Goal: Use online tool/utility: Utilize a website feature to perform a specific function

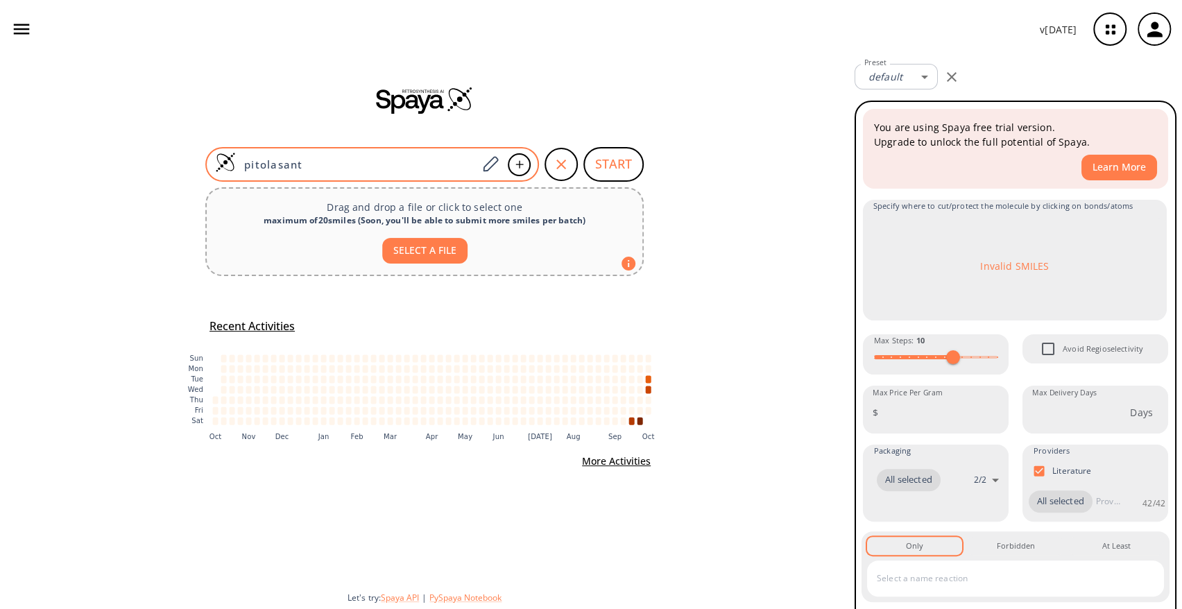
paste input "C1CCN(CC1)CCCOCCCC2=CC=C(C=C2)Cl"
type input "C1CCN(CC1)CCCOCCCC2=CC=C(C=C2)Cl"
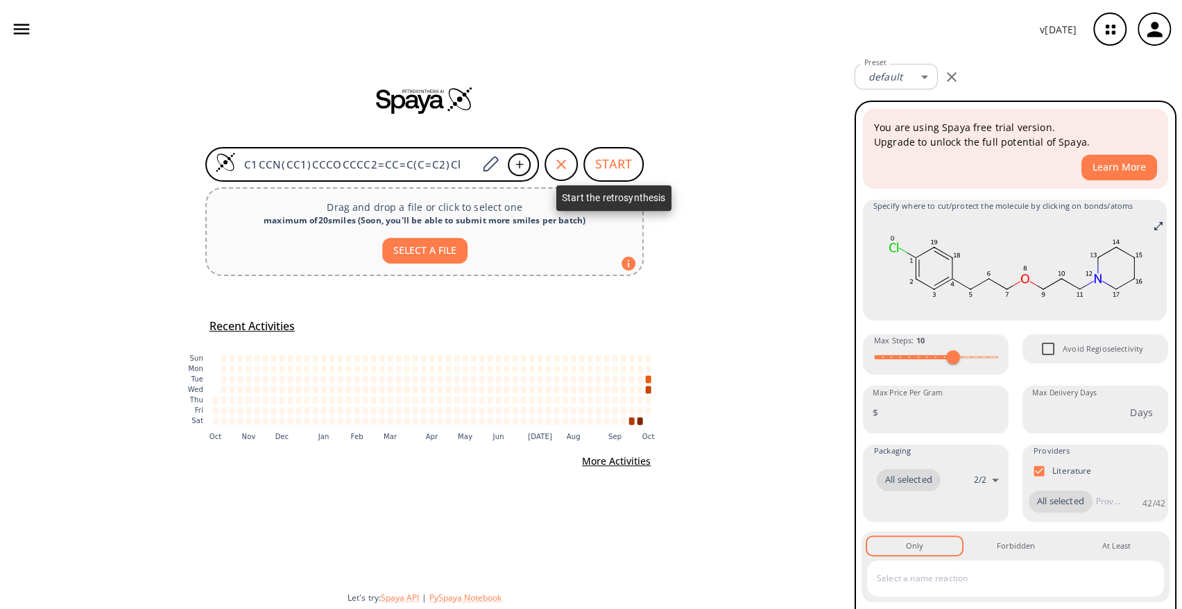
click at [617, 167] on button "START" at bounding box center [613, 164] width 60 height 35
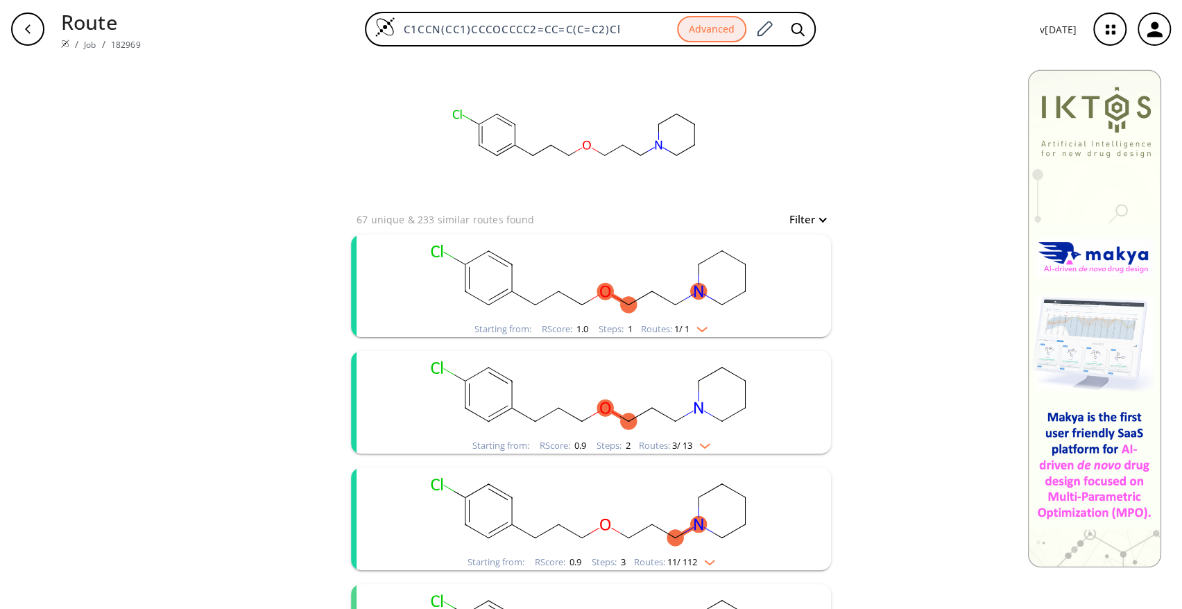
click at [656, 266] on rect "clusters" at bounding box center [591, 277] width 361 height 87
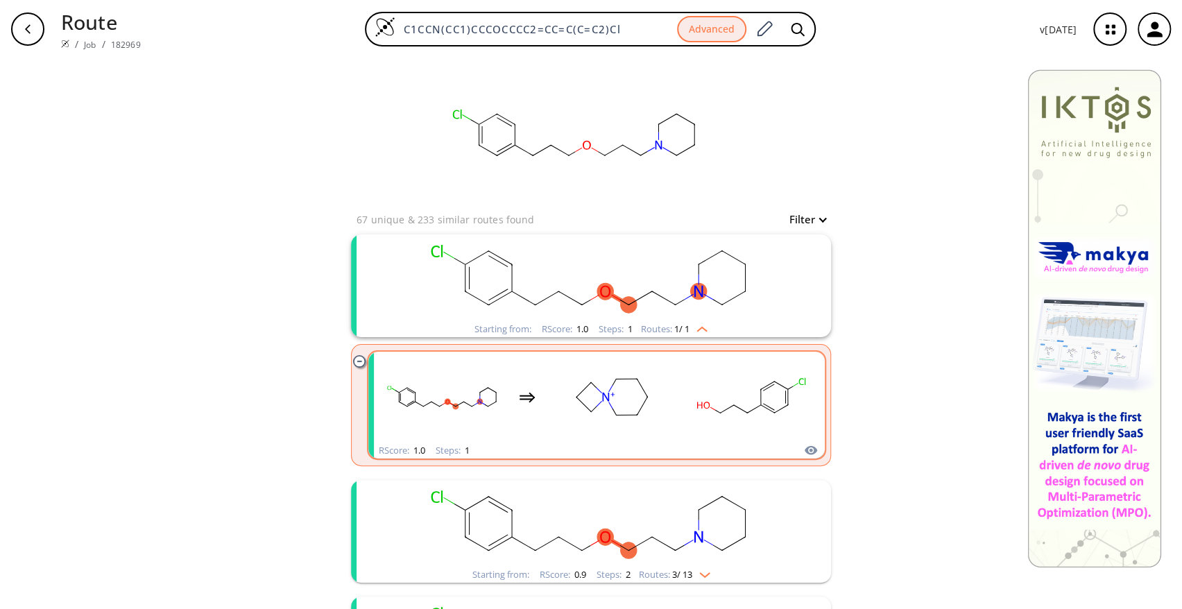
click at [717, 383] on rect "clusters" at bounding box center [750, 397] width 125 height 87
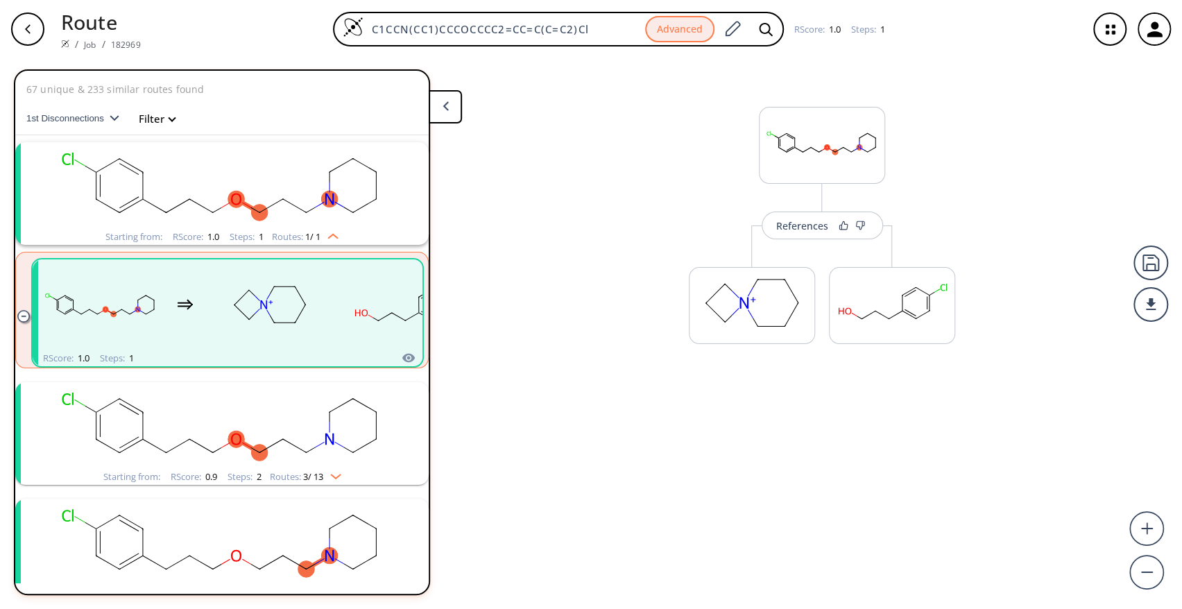
scroll to position [31, 0]
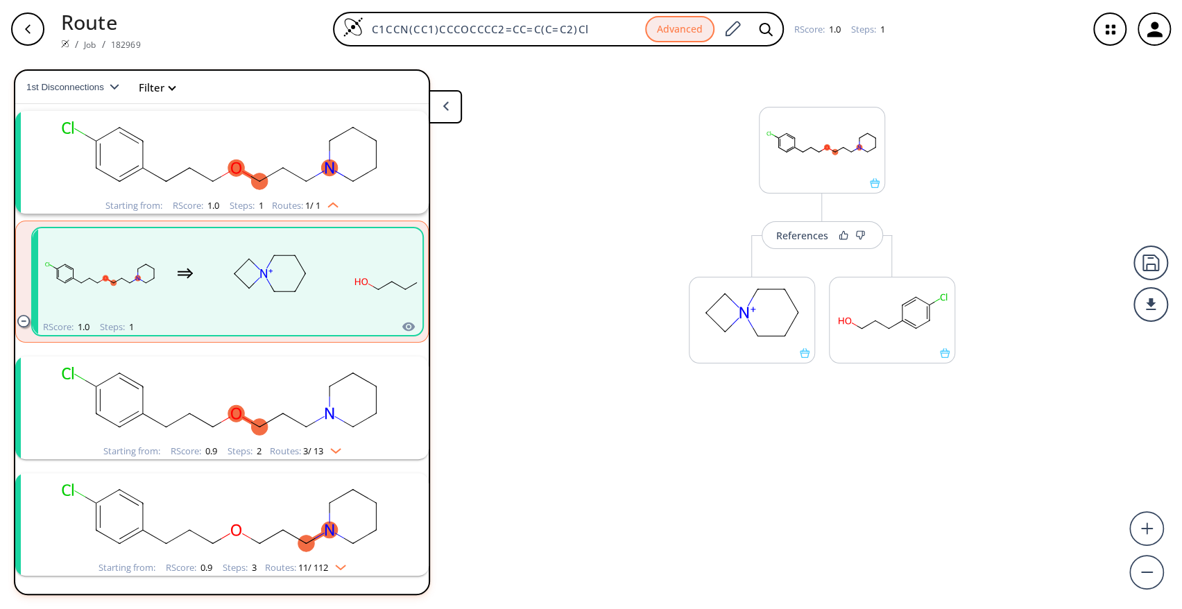
click at [876, 480] on div "References More routes from here More routes from here" at bounding box center [591, 328] width 1182 height 540
click at [325, 428] on rect "clusters" at bounding box center [222, 400] width 361 height 87
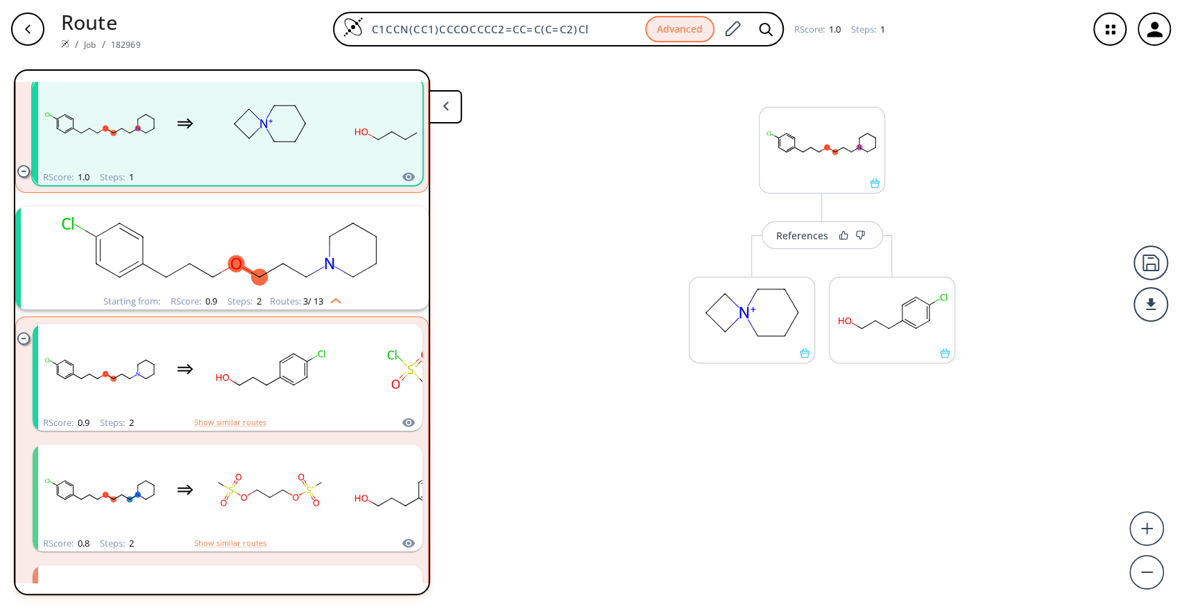
scroll to position [182, 0]
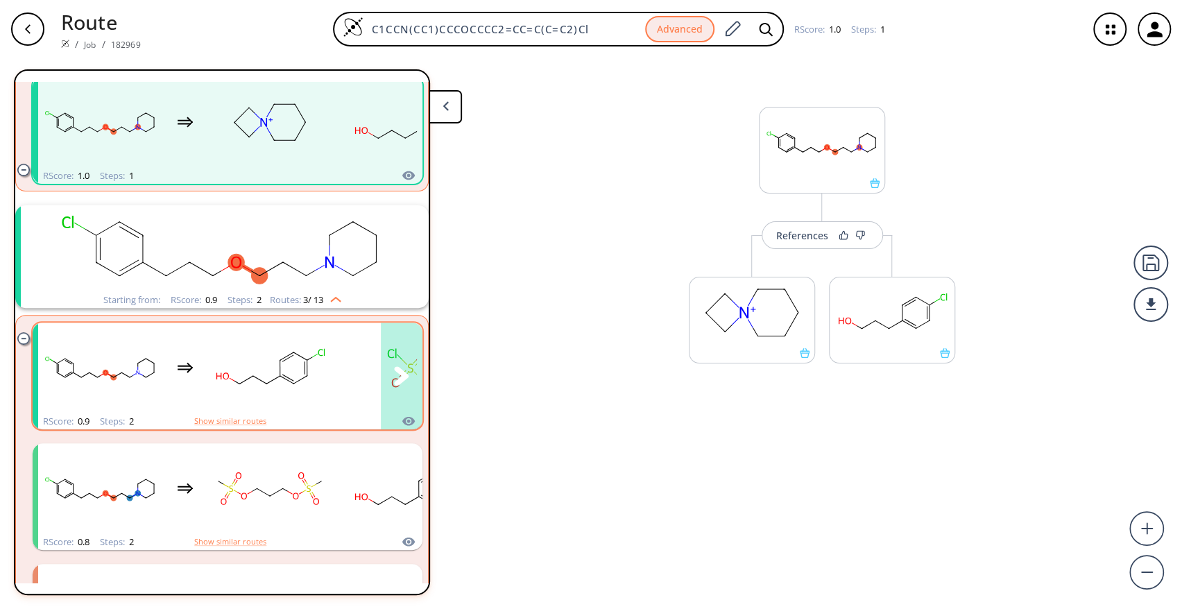
click at [307, 400] on rect "clusters" at bounding box center [269, 368] width 125 height 87
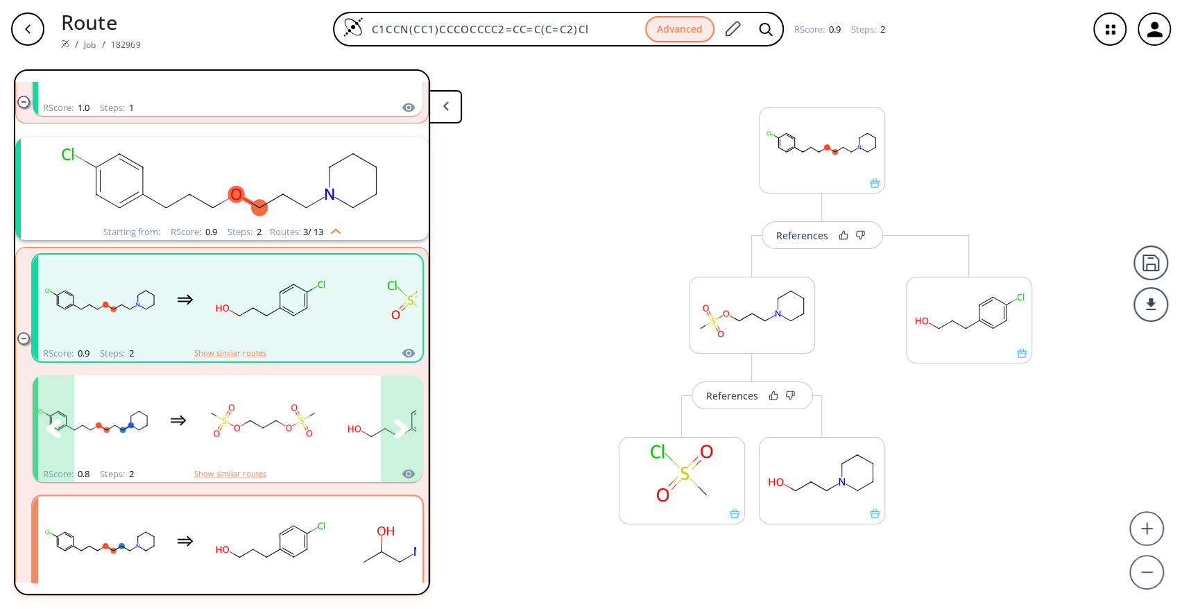
scroll to position [409, 0]
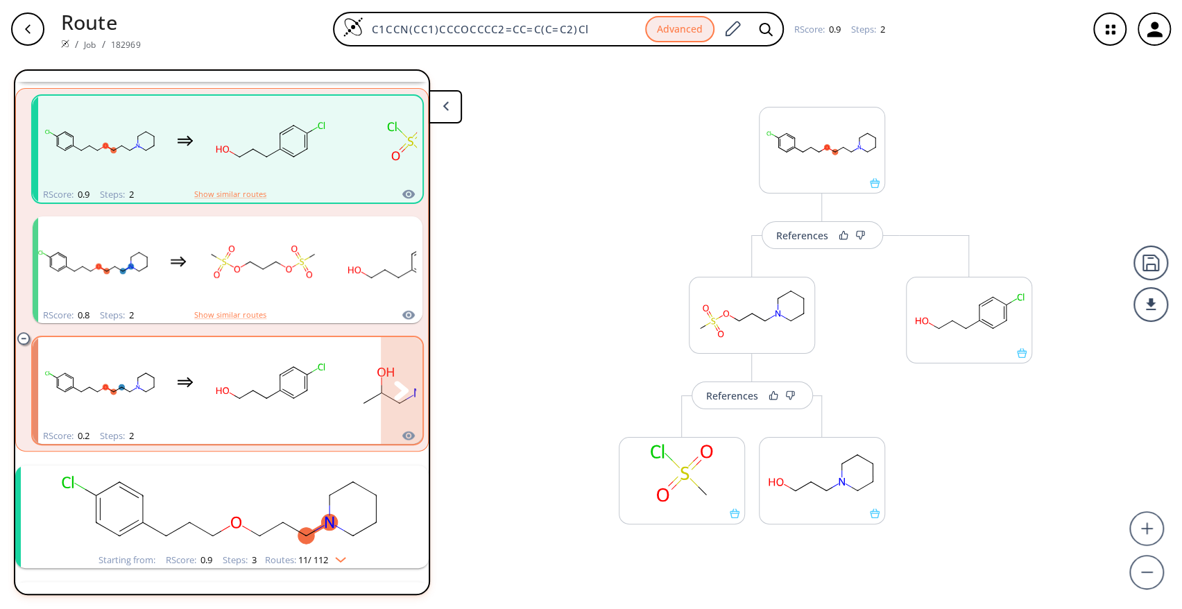
click at [287, 405] on rect "clusters" at bounding box center [269, 382] width 125 height 87
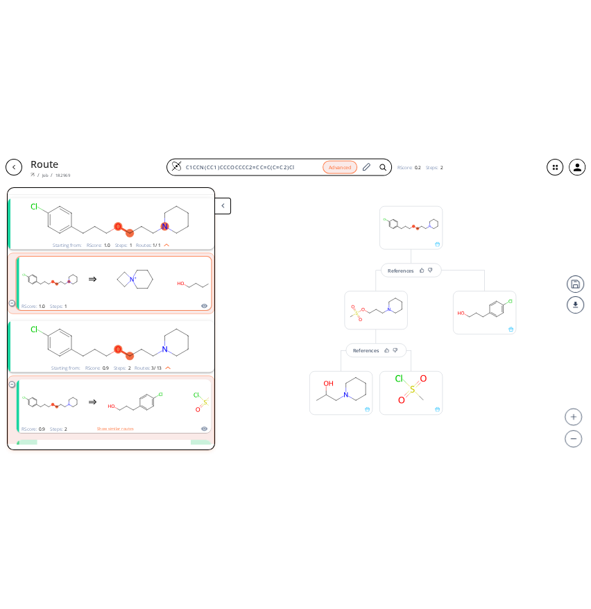
scroll to position [31, 0]
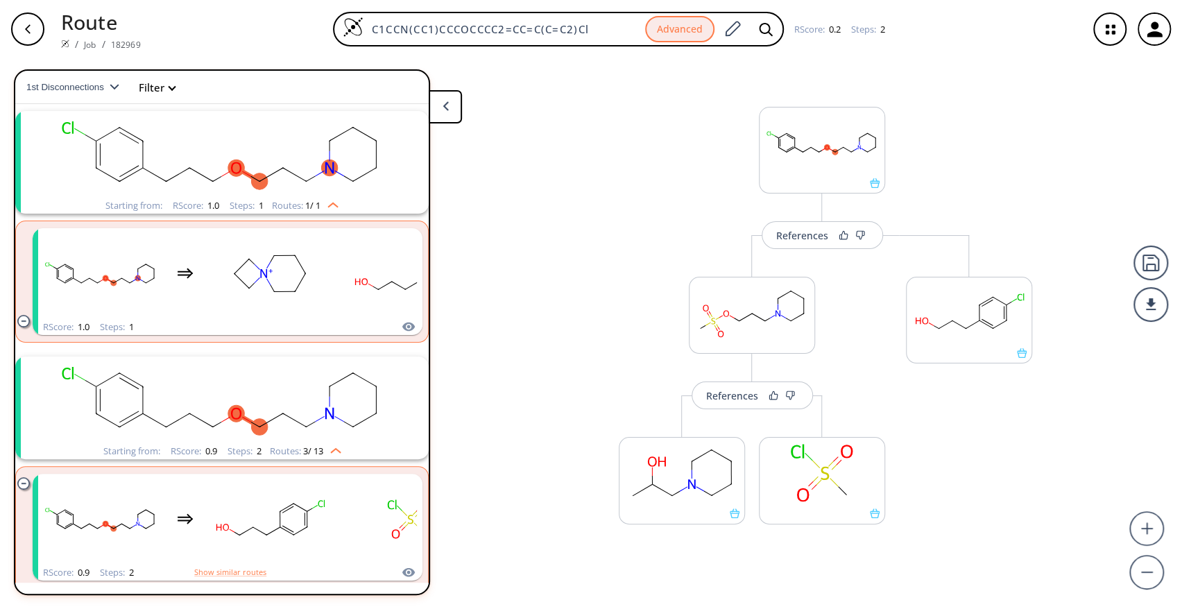
click at [300, 389] on rect "clusters" at bounding box center [222, 400] width 361 height 87
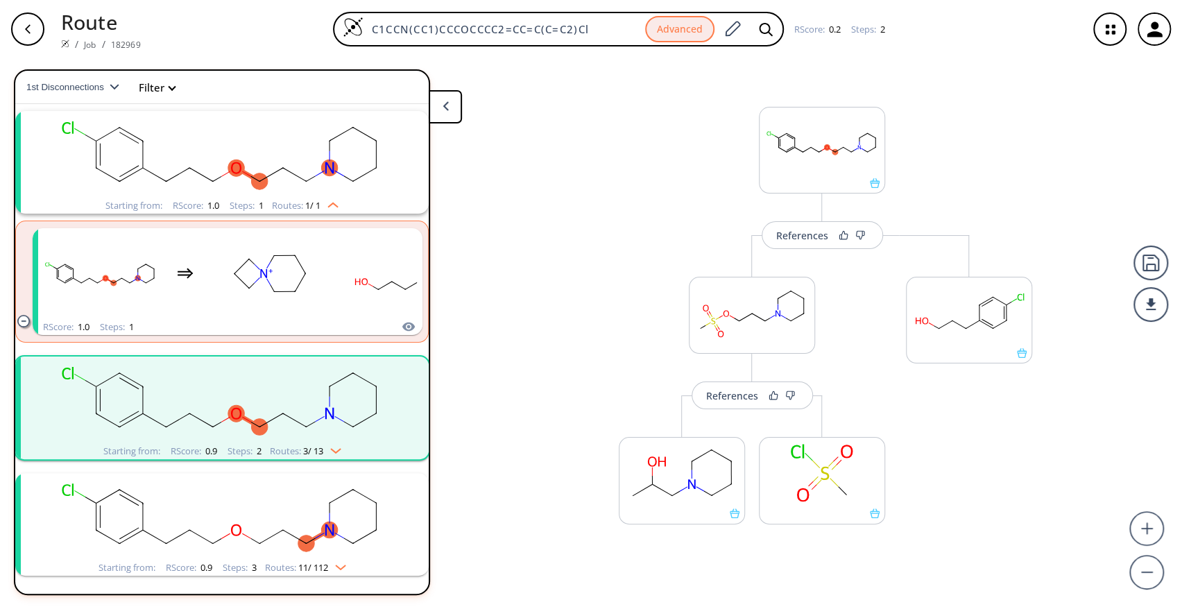
click at [300, 389] on rect "clusters" at bounding box center [222, 400] width 361 height 87
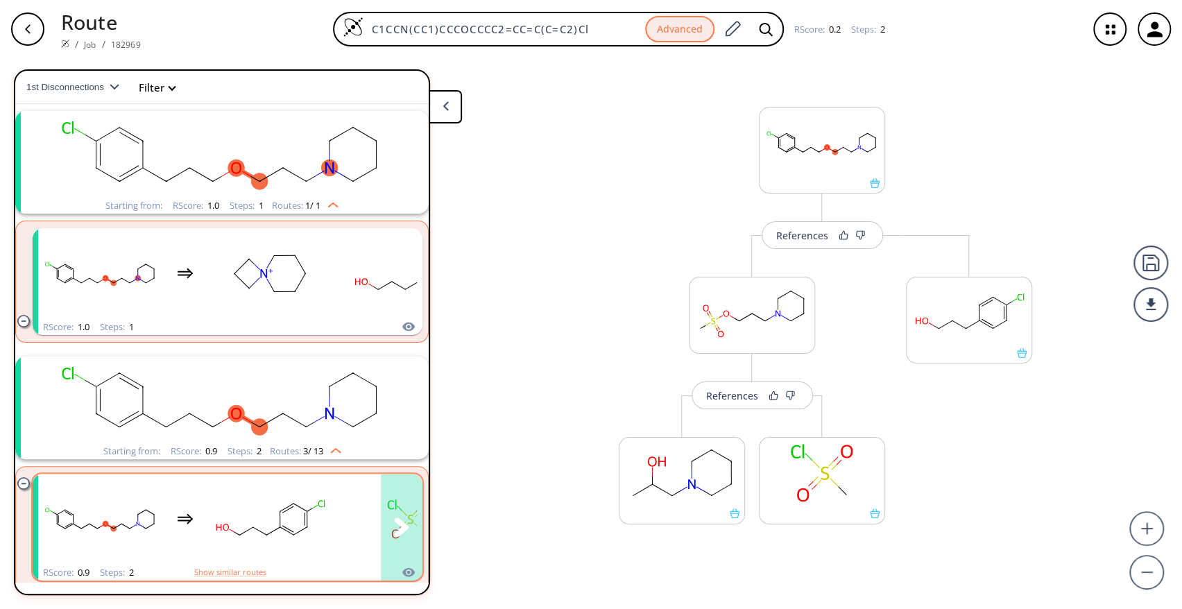
click at [328, 503] on rect "clusters" at bounding box center [269, 519] width 125 height 87
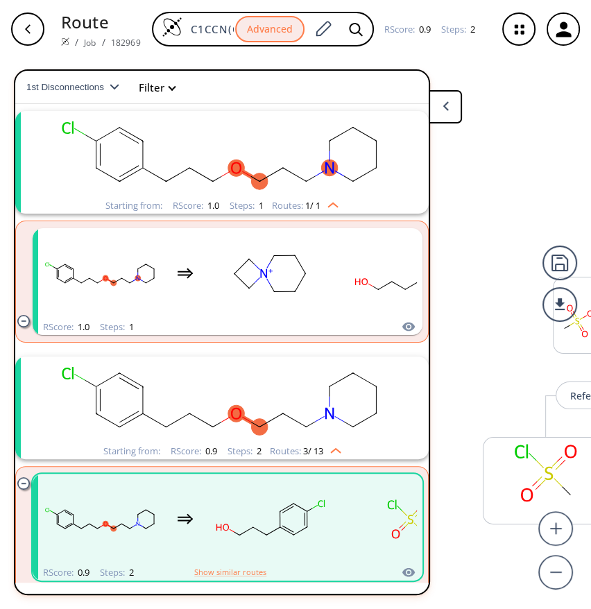
click at [446, 103] on polygon at bounding box center [446, 105] width 6 height 9
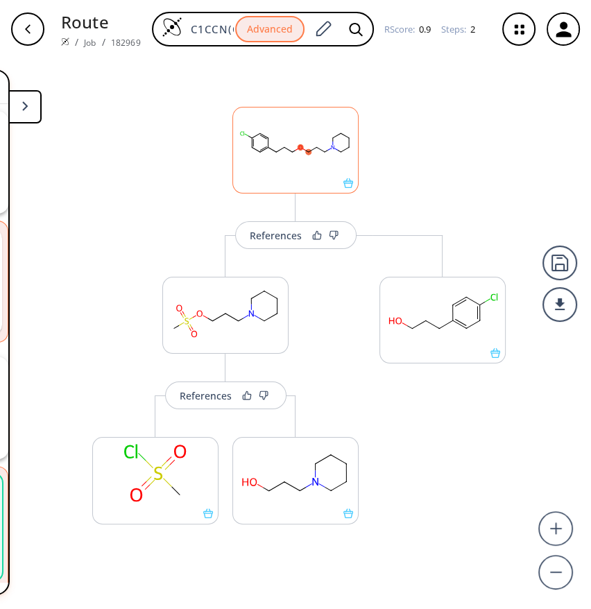
click at [259, 142] on rect at bounding box center [295, 143] width 125 height 71
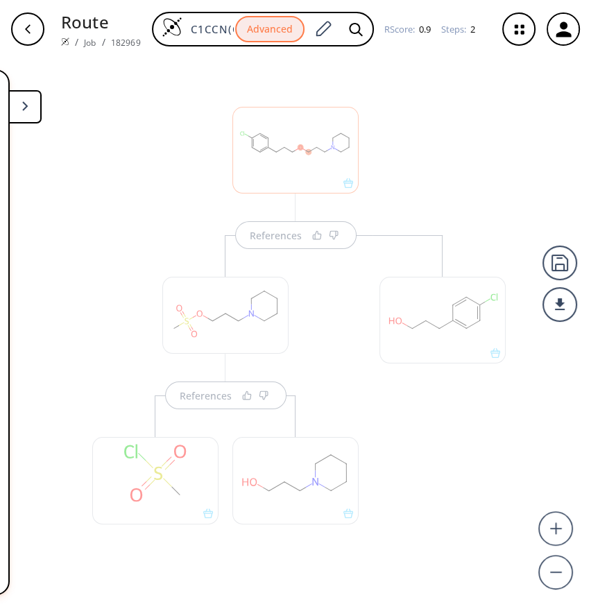
scroll to position [7, 0]
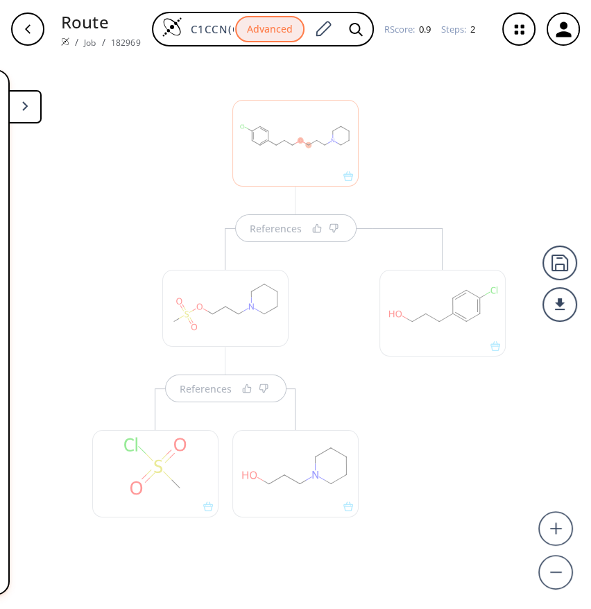
click at [39, 111] on button at bounding box center [24, 106] width 33 height 33
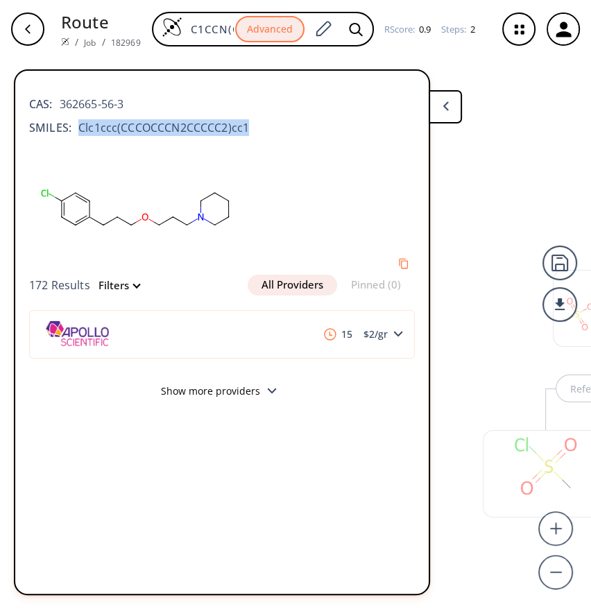
drag, startPoint x: 264, startPoint y: 124, endPoint x: 78, endPoint y: 132, distance: 186.1
click at [78, 132] on div "SMILES: Clc1ccc(CCCOCCCN2CCCCC2)cc1" at bounding box center [222, 127] width 386 height 17
copy span "Clc1ccc(CCCOCCCN2CCCCC2)cc1"
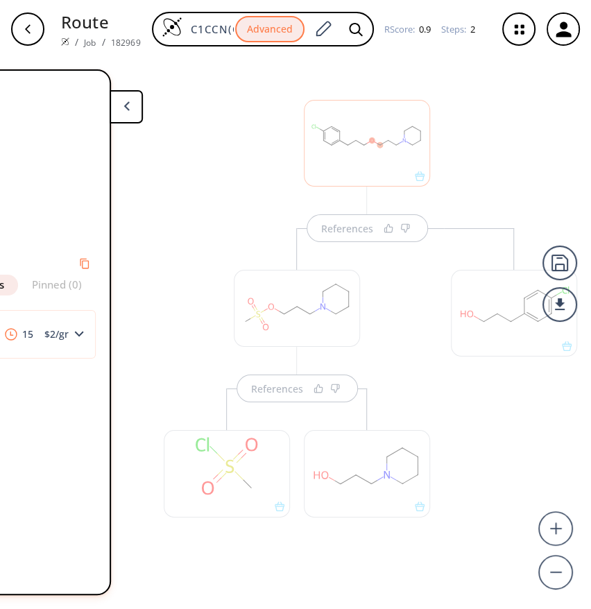
scroll to position [0, 0]
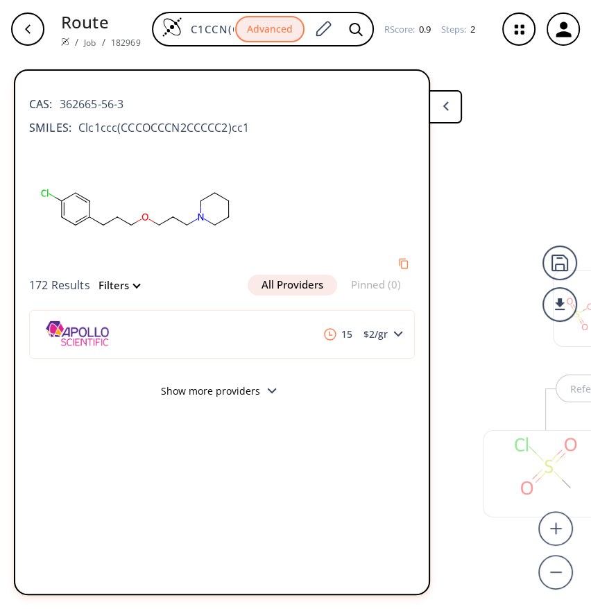
click at [134, 144] on rect at bounding box center [136, 209] width 215 height 132
click at [215, 124] on span "Clc1ccc(CCCOCCCN2CCCCC2)cc1" at bounding box center [160, 127] width 178 height 17
drag, startPoint x: 78, startPoint y: 126, endPoint x: 250, endPoint y: 129, distance: 172.8
click at [250, 129] on div "SMILES: Clc1ccc(CCCOCCCN2CCCCC2)cc1" at bounding box center [222, 127] width 386 height 17
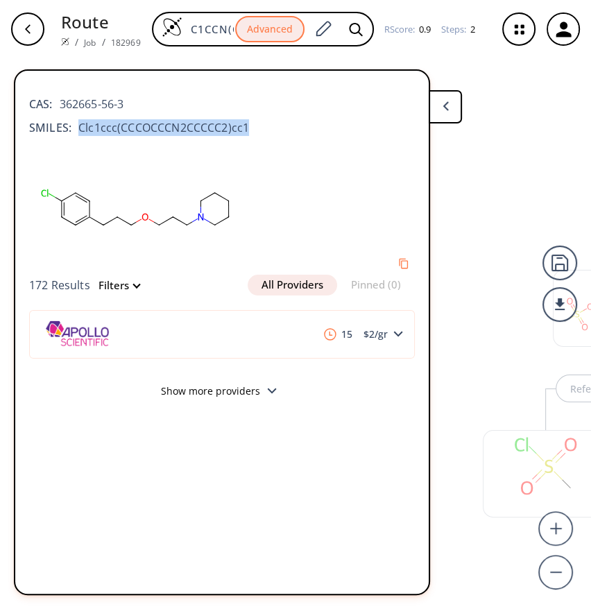
copy span "Clc1ccc(CCCOCCCN2CCCCC2)cc1"
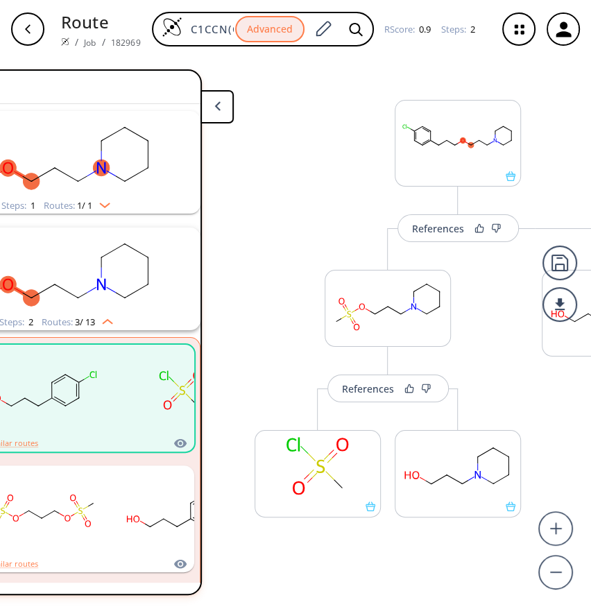
scroll to position [0, 328]
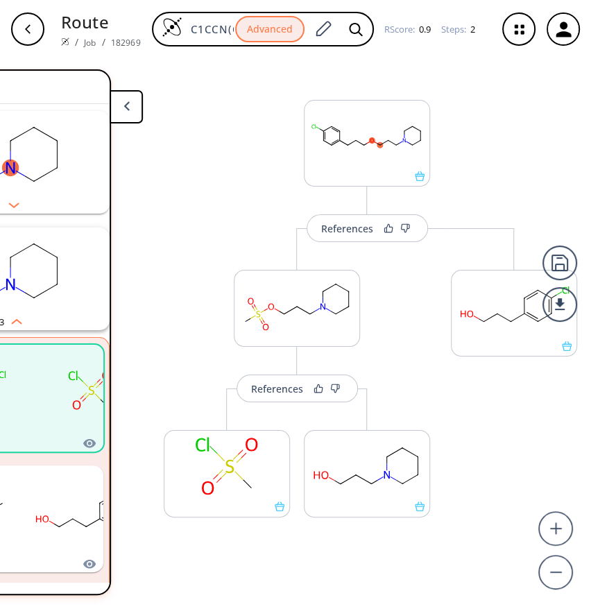
click at [130, 108] on button at bounding box center [126, 106] width 33 height 33
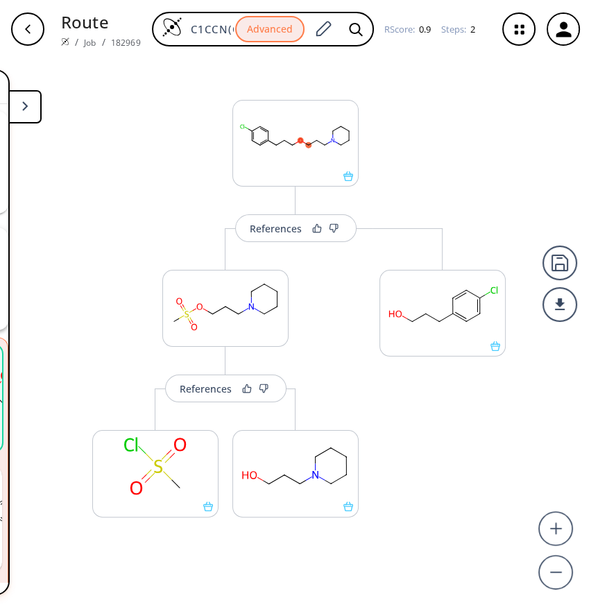
scroll to position [0, 0]
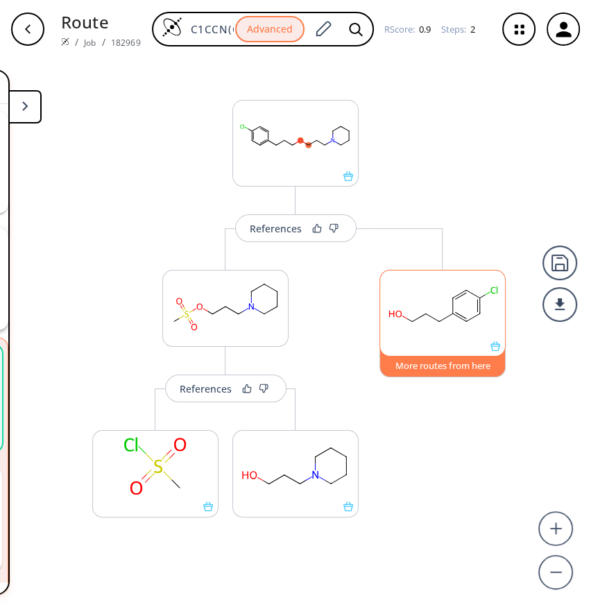
click at [442, 374] on button "More routes from here" at bounding box center [442, 363] width 126 height 30
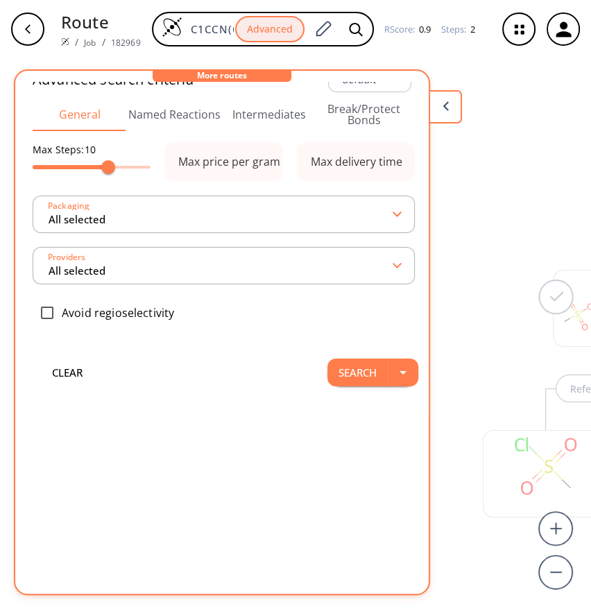
scroll to position [8, 0]
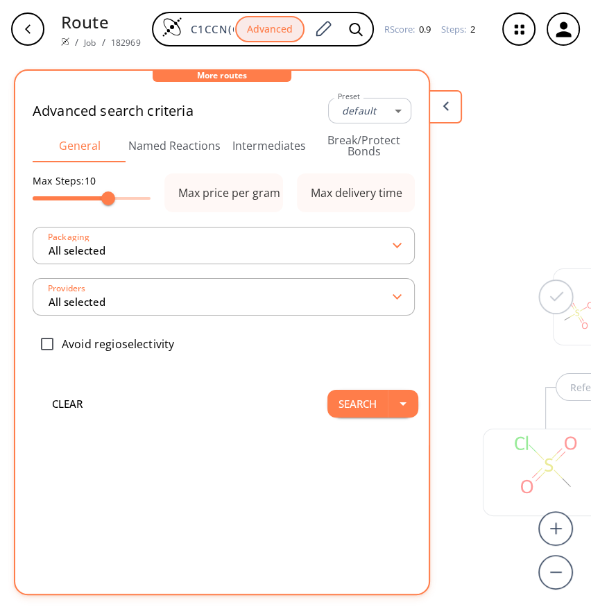
type input "-1"
type input "All selected"
click at [352, 398] on button "Search" at bounding box center [357, 404] width 60 height 28
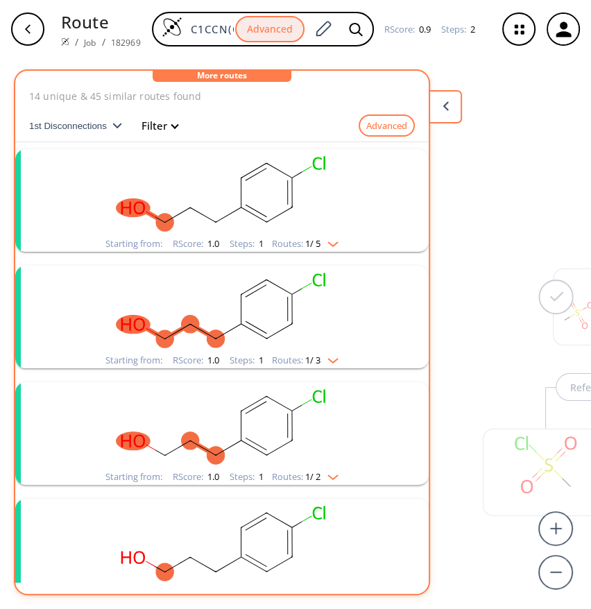
click at [265, 170] on ellipse "clusters" at bounding box center [265, 163] width 17 height 17
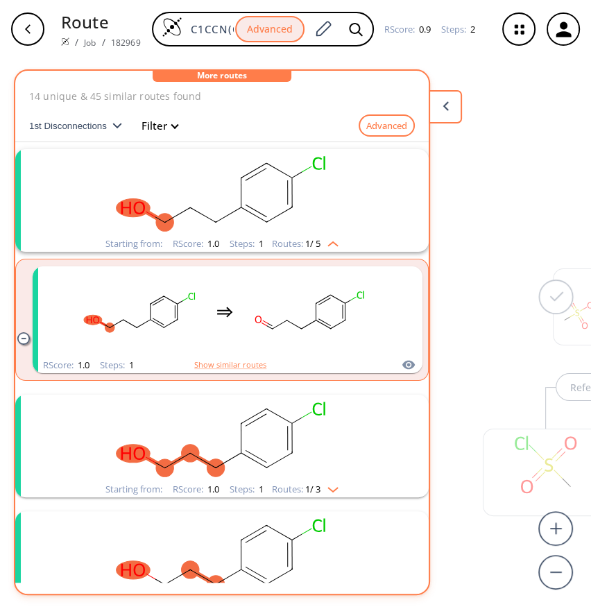
click at [305, 468] on rect "clusters" at bounding box center [222, 438] width 361 height 87
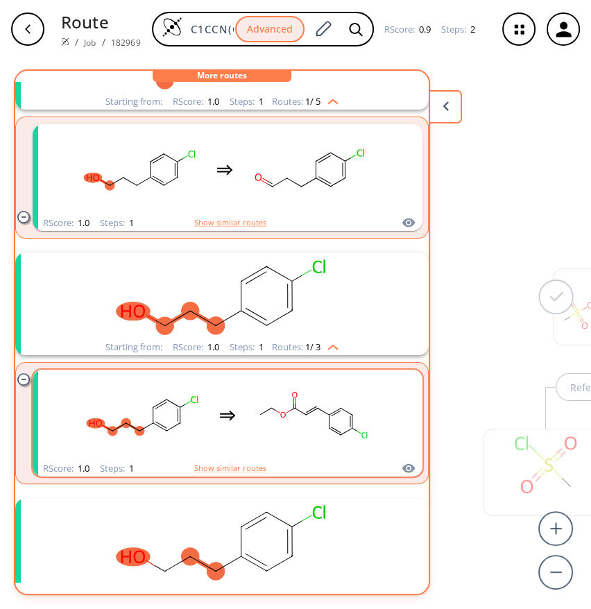
scroll to position [151, 0]
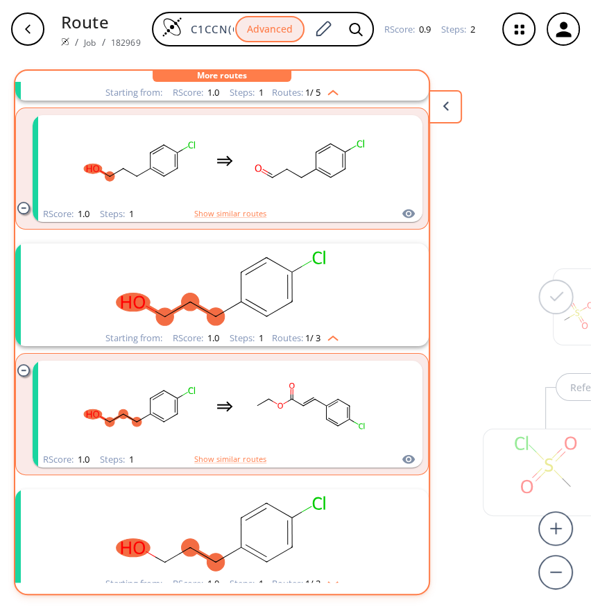
click at [283, 502] on rect "clusters" at bounding box center [222, 532] width 361 height 87
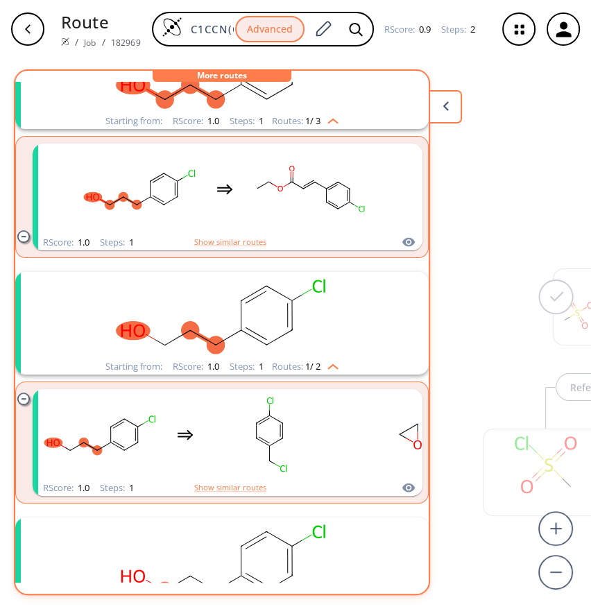
scroll to position [454, 0]
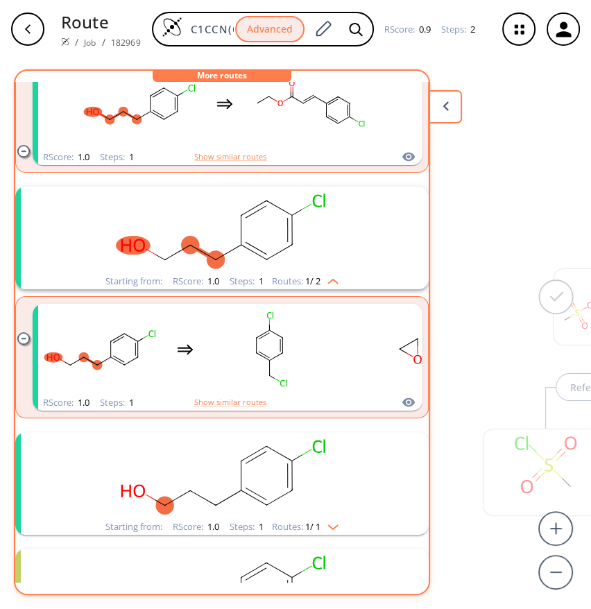
click at [293, 469] on rect "clusters" at bounding box center [222, 475] width 361 height 87
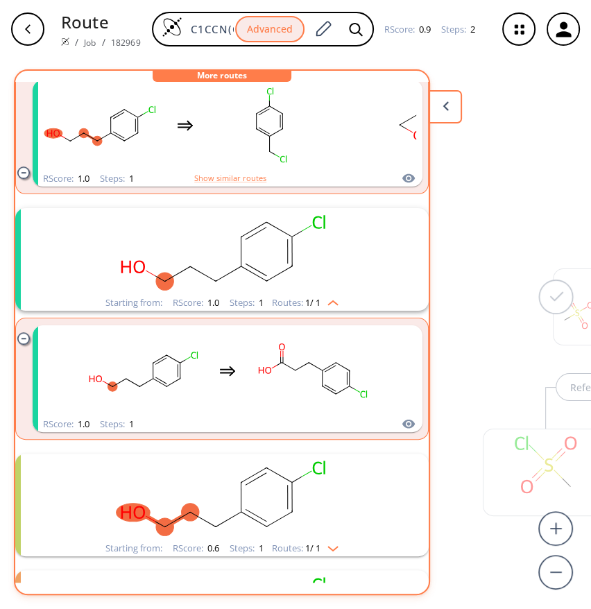
scroll to position [681, 0]
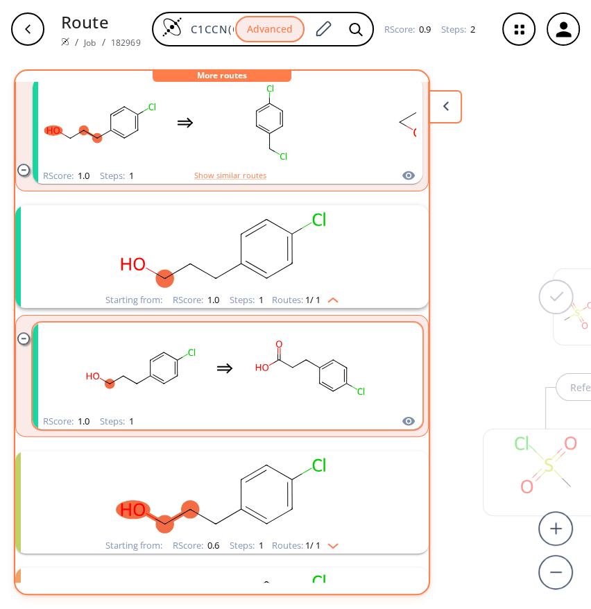
click at [257, 370] on ellipse "clusters" at bounding box center [262, 368] width 18 height 10
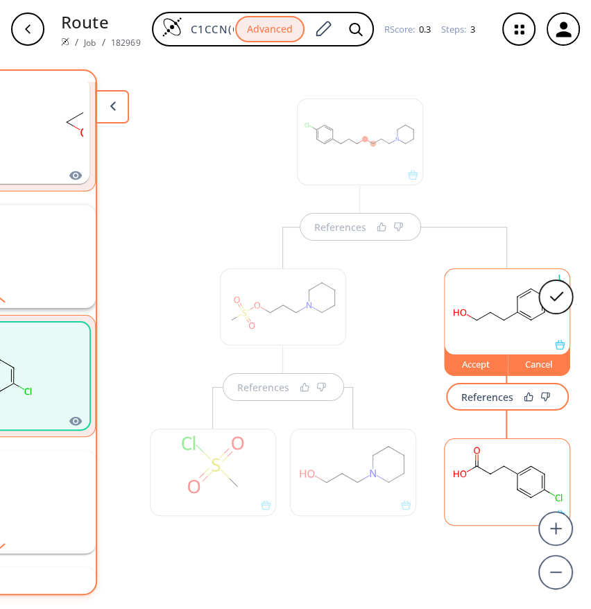
scroll to position [0, 342]
click at [469, 365] on div "Accept" at bounding box center [476, 364] width 62 height 8
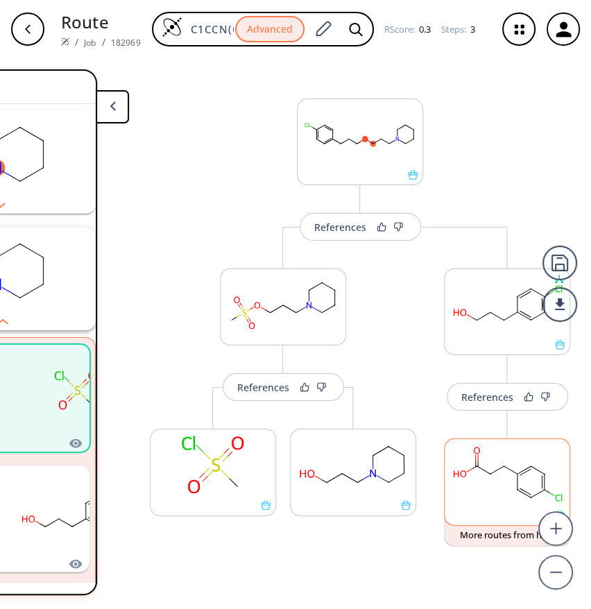
click at [469, 486] on rect at bounding box center [507, 474] width 125 height 71
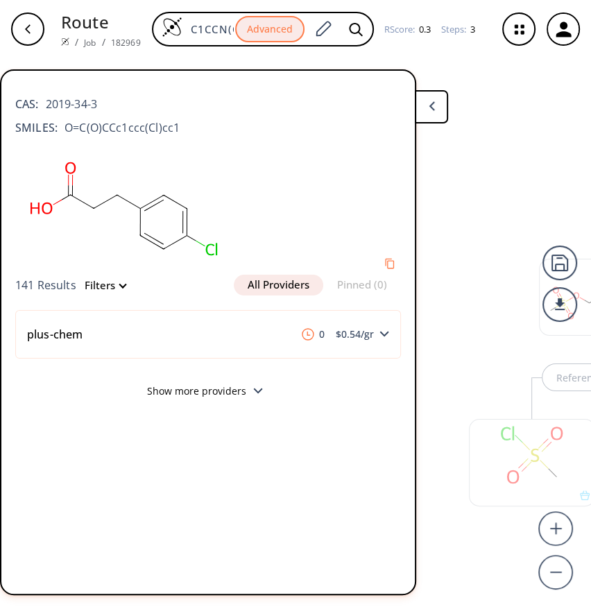
scroll to position [0, 0]
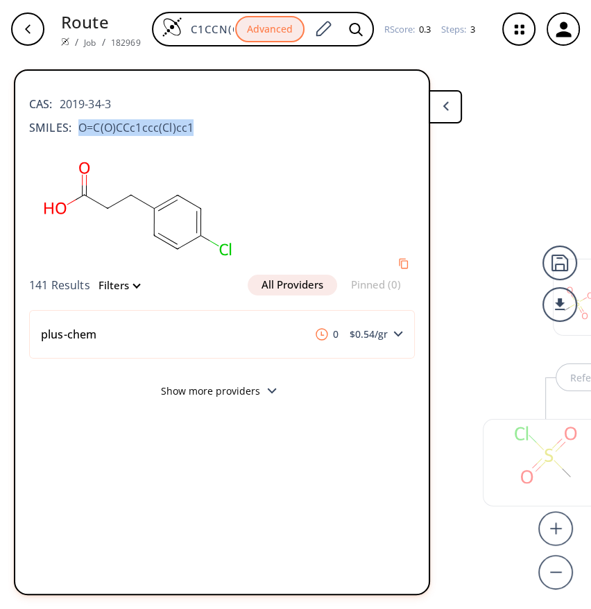
drag, startPoint x: 192, startPoint y: 126, endPoint x: 76, endPoint y: 131, distance: 116.7
click at [76, 131] on div "SMILES: O=C(O)CCc1ccc(Cl)cc1" at bounding box center [222, 127] width 386 height 17
copy span "O=C(O)CCc1ccc(Cl)cc1"
click at [196, 169] on rect at bounding box center [136, 209] width 215 height 132
drag, startPoint x: 191, startPoint y: 128, endPoint x: 74, endPoint y: 119, distance: 117.6
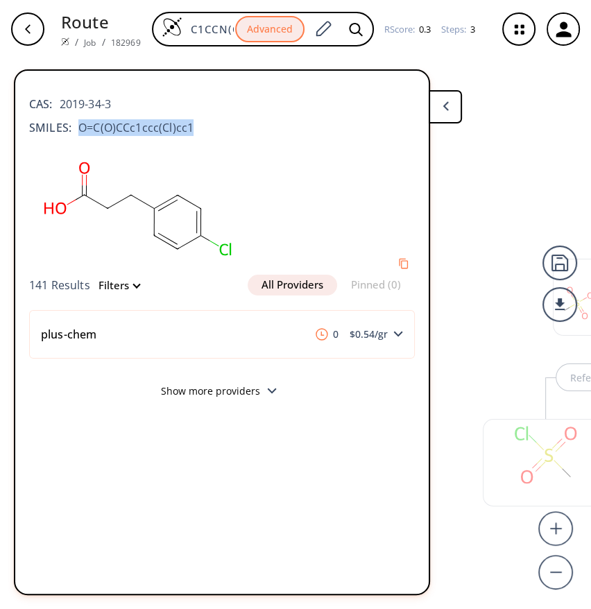
click at [74, 119] on span "O=C(O)CCc1ccc(Cl)cc1" at bounding box center [132, 127] width 122 height 17
copy span "O=C(O)CCc1ccc(Cl)cc1"
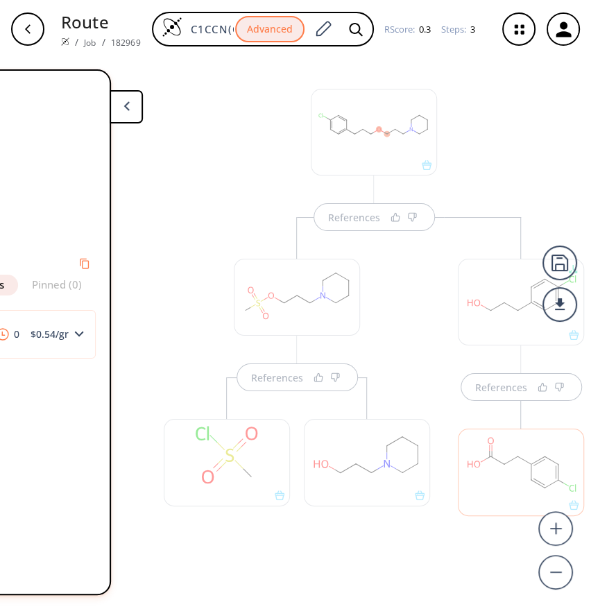
scroll to position [0, 342]
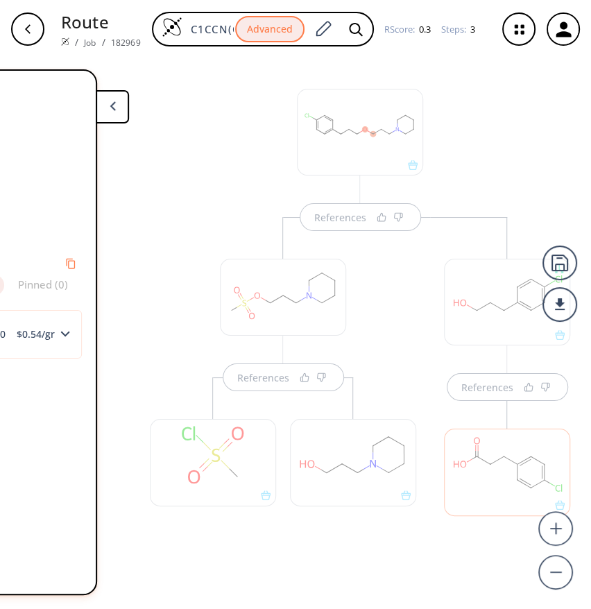
click at [486, 300] on div at bounding box center [507, 302] width 126 height 87
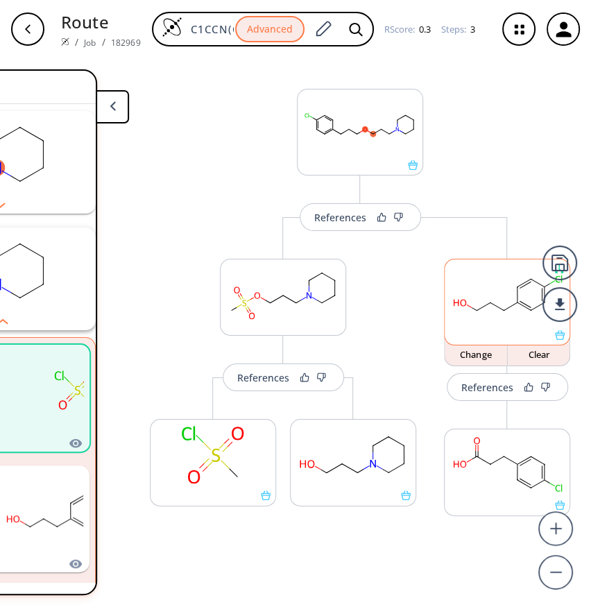
click at [469, 288] on rect at bounding box center [507, 294] width 125 height 71
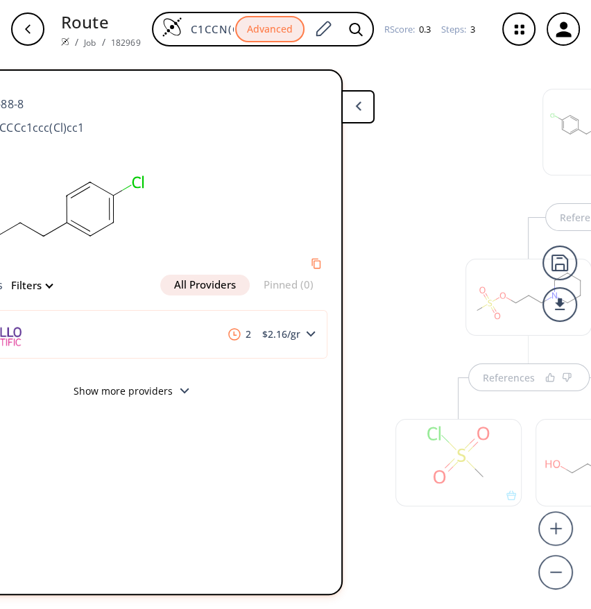
scroll to position [0, 0]
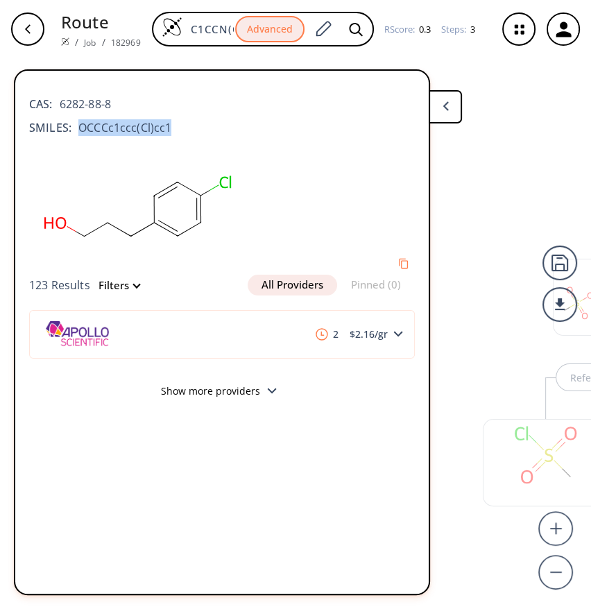
drag, startPoint x: 171, startPoint y: 121, endPoint x: 78, endPoint y: 125, distance: 93.8
click at [78, 125] on div "SMILES: OCCCc1ccc(Cl)cc1" at bounding box center [222, 127] width 386 height 17
copy span "OCCCc1ccc(Cl)cc1"
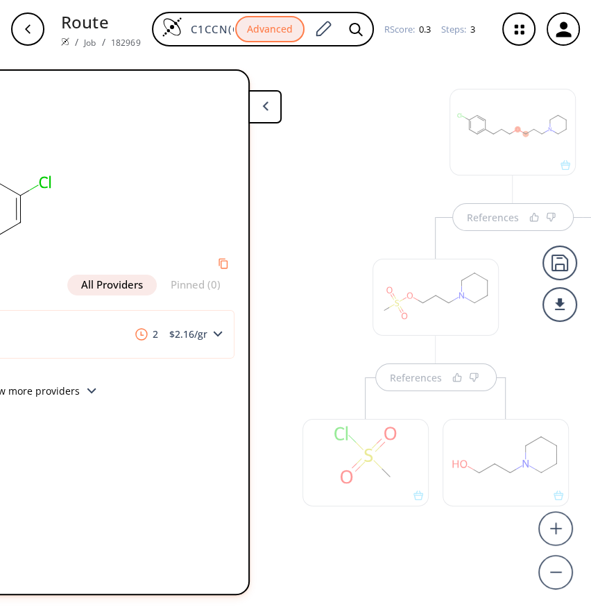
scroll to position [0, 342]
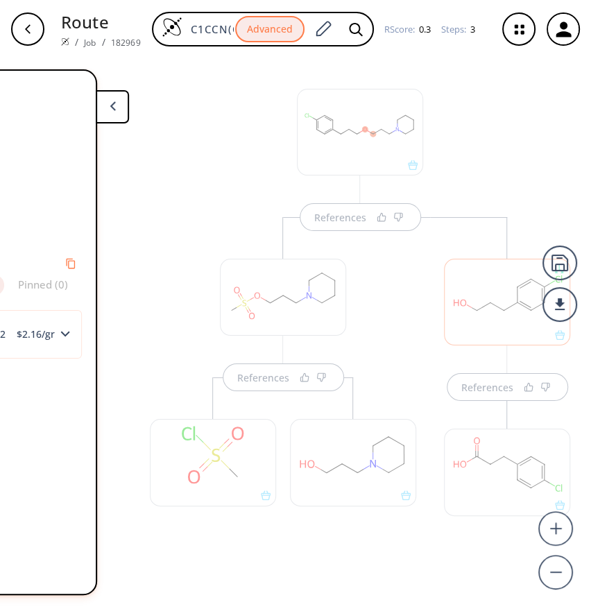
click at [349, 438] on div at bounding box center [353, 462] width 126 height 87
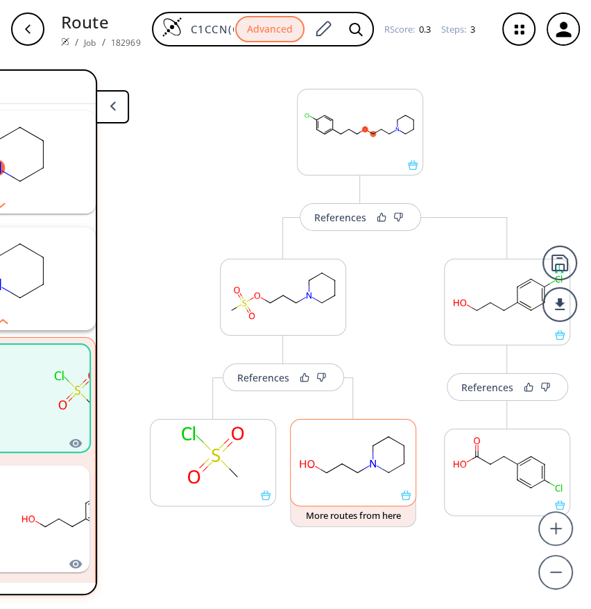
click at [339, 463] on rect at bounding box center [353, 455] width 125 height 71
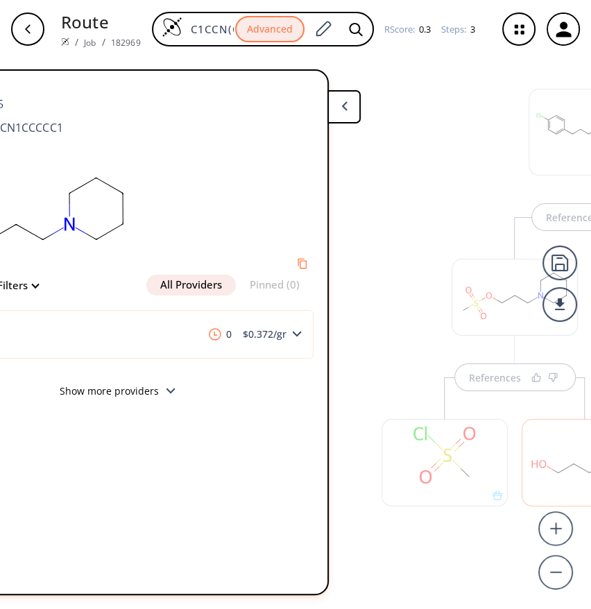
scroll to position [0, 0]
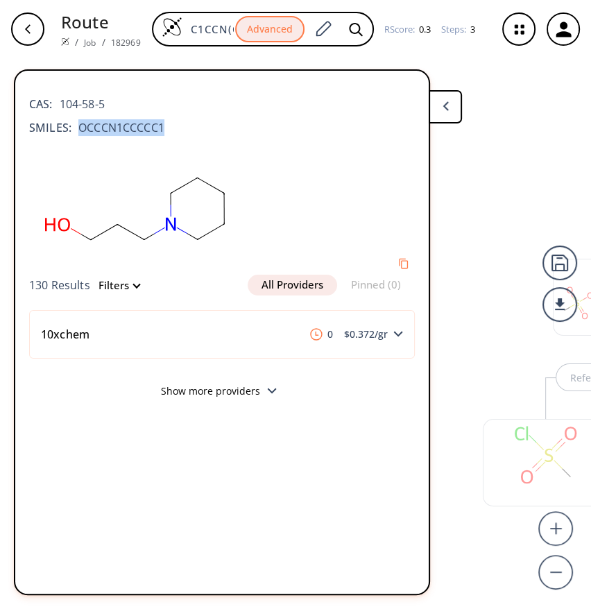
drag, startPoint x: 163, startPoint y: 125, endPoint x: 80, endPoint y: 120, distance: 82.7
click at [80, 120] on span "OCCCN1CCCCC1" at bounding box center [117, 127] width 93 height 17
copy span "OCCCN1CCCCC1"
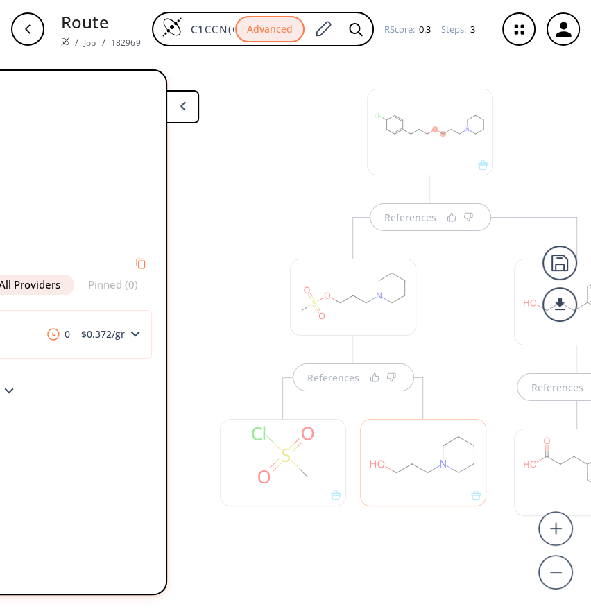
scroll to position [0, 264]
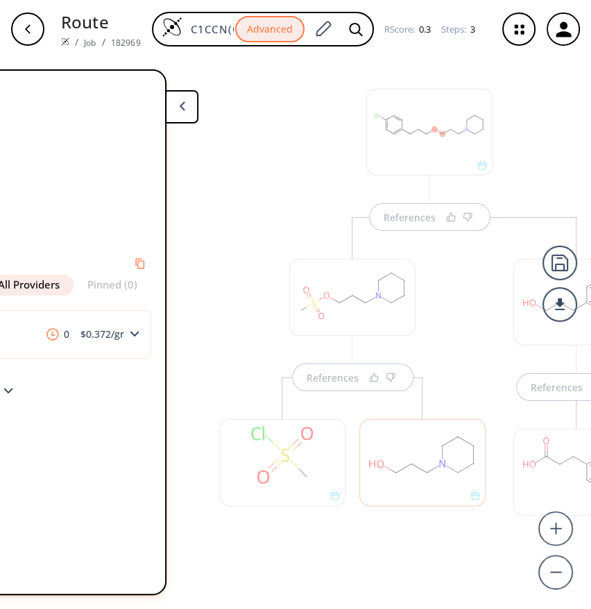
click at [334, 311] on div at bounding box center [352, 297] width 126 height 77
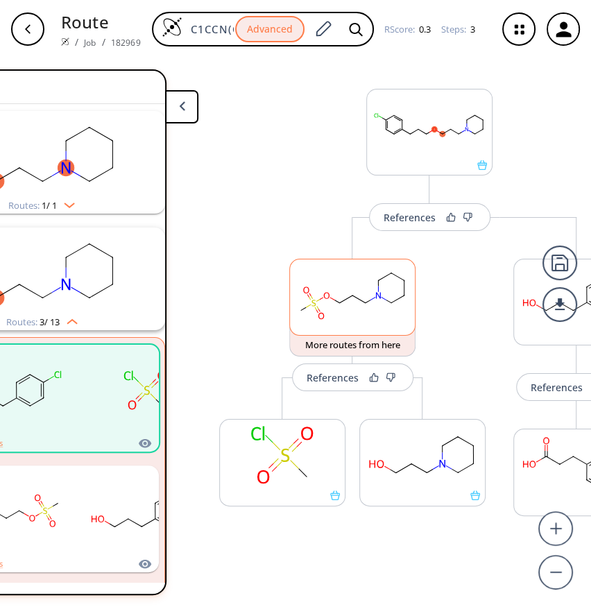
click at [334, 311] on rect at bounding box center [352, 294] width 125 height 71
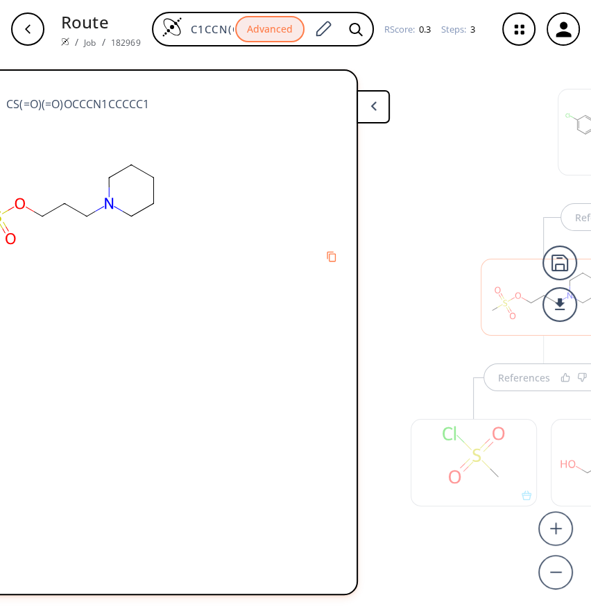
scroll to position [0, 0]
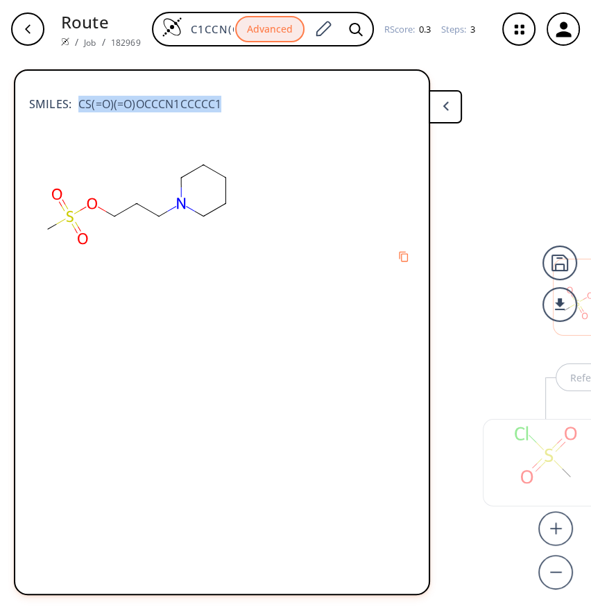
drag, startPoint x: 234, startPoint y: 105, endPoint x: 83, endPoint y: 104, distance: 151.2
click at [76, 100] on div "SMILES: CS(=O)(=O)OCCCN1CCCCC1" at bounding box center [222, 97] width 386 height 31
copy span "CS(=O)(=O)OCCCN1CCCCC1"
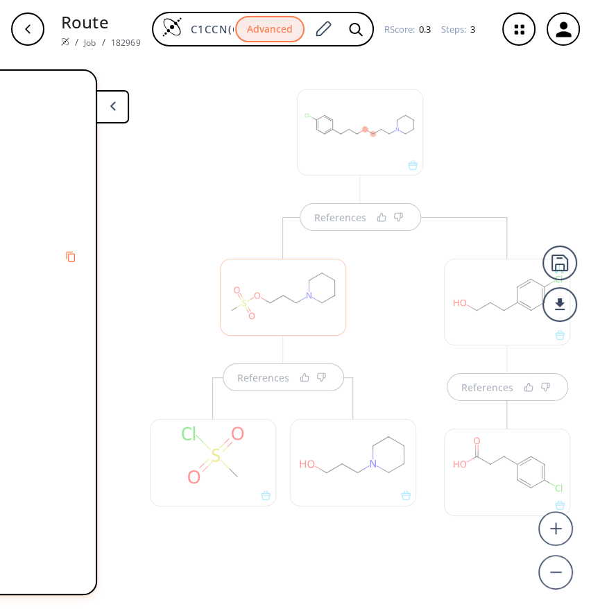
scroll to position [0, 342]
click at [385, 326] on div "References" at bounding box center [283, 394] width 294 height 354
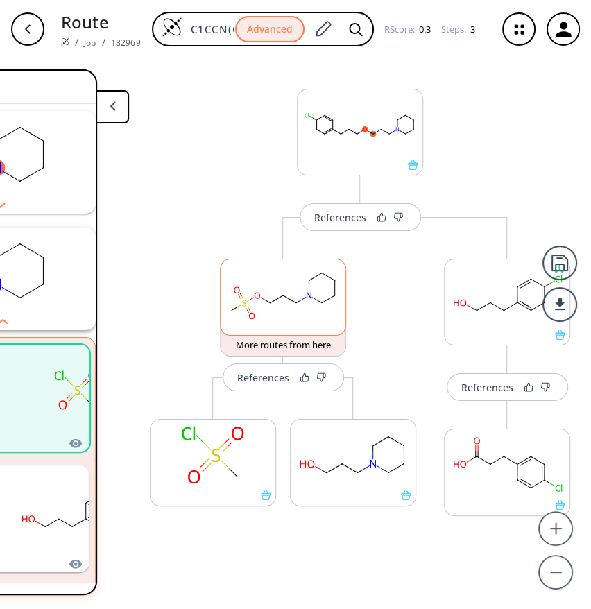
click at [279, 293] on ellipse at bounding box center [283, 295] width 9 height 9
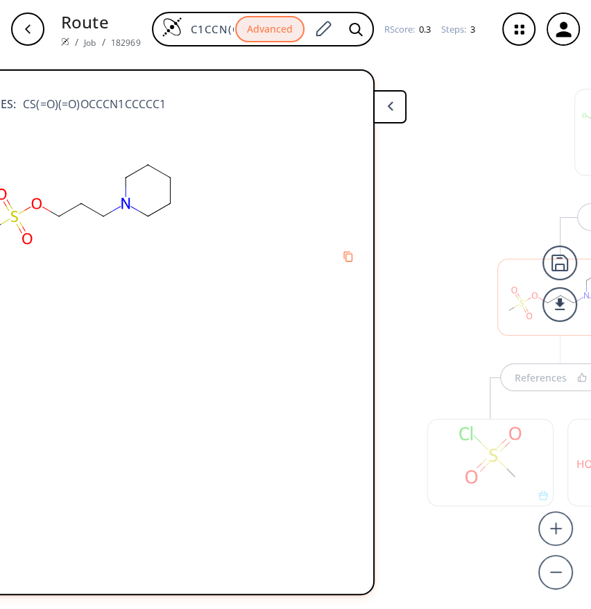
scroll to position [0, 0]
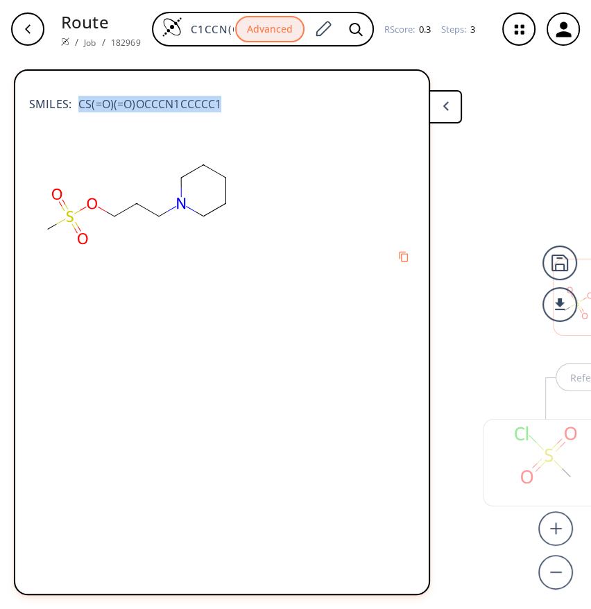
drag, startPoint x: 235, startPoint y: 103, endPoint x: 72, endPoint y: 95, distance: 163.2
click at [72, 95] on div "SMILES: CS(=O)(=O)OCCCN1CCCCC1" at bounding box center [222, 97] width 386 height 31
copy span "CS(=O)(=O)OCCCN1CCCCC1"
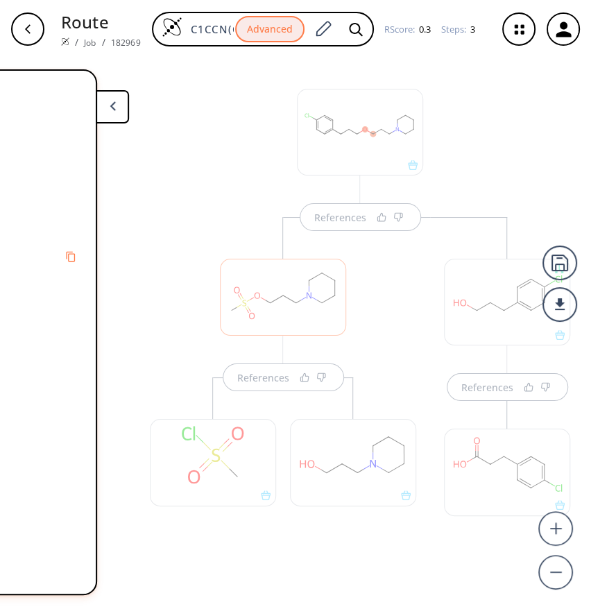
scroll to position [0, 342]
click at [494, 306] on div at bounding box center [507, 302] width 126 height 87
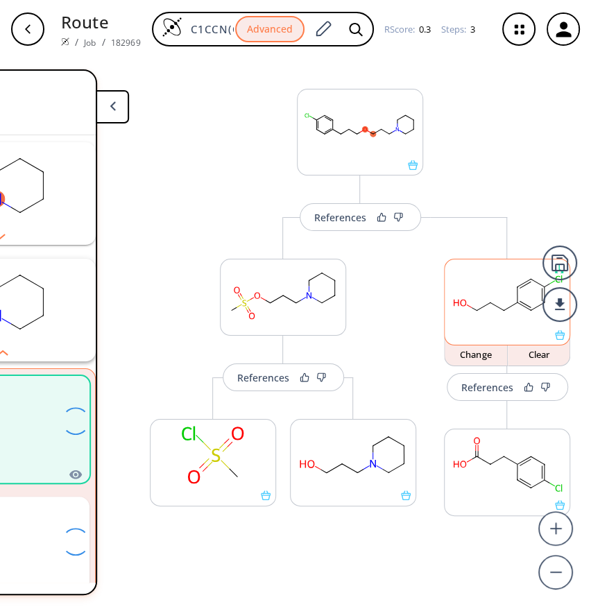
scroll to position [31, 0]
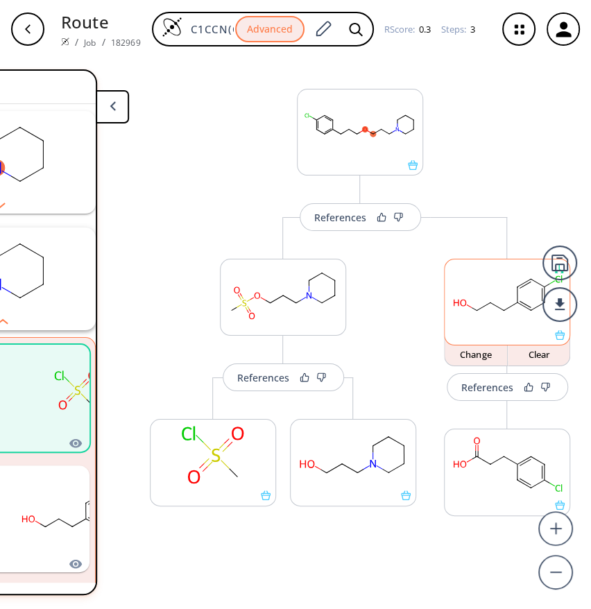
click at [497, 315] on rect at bounding box center [507, 294] width 125 height 71
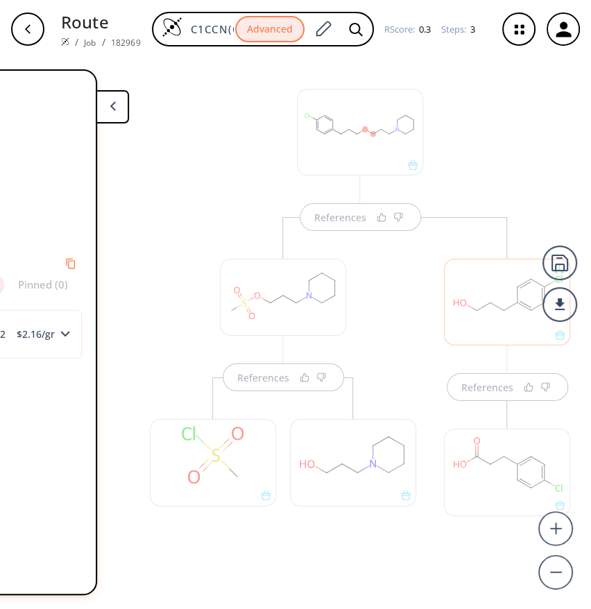
scroll to position [0, 0]
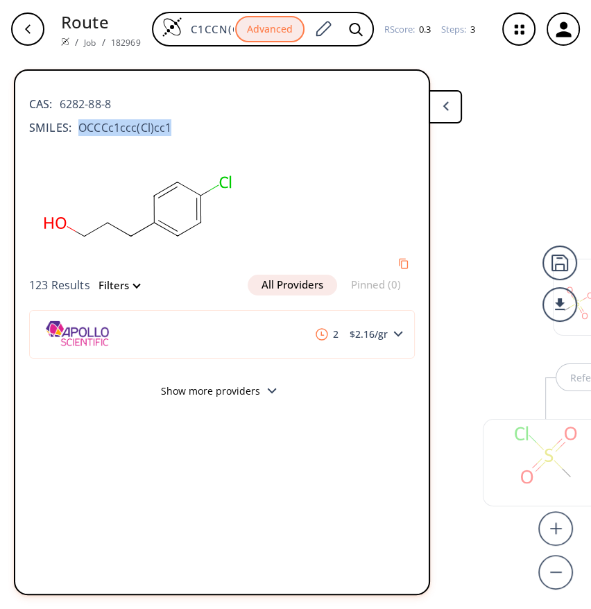
drag, startPoint x: 174, startPoint y: 121, endPoint x: 75, endPoint y: 133, distance: 99.8
click at [75, 133] on div "SMILES: OCCCc1ccc(Cl)cc1" at bounding box center [222, 127] width 386 height 17
copy span "OCCCc1ccc(Cl)cc1"
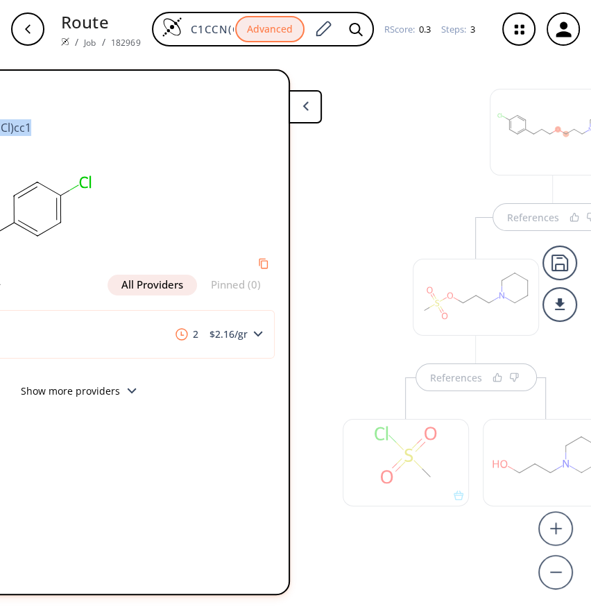
scroll to position [0, 342]
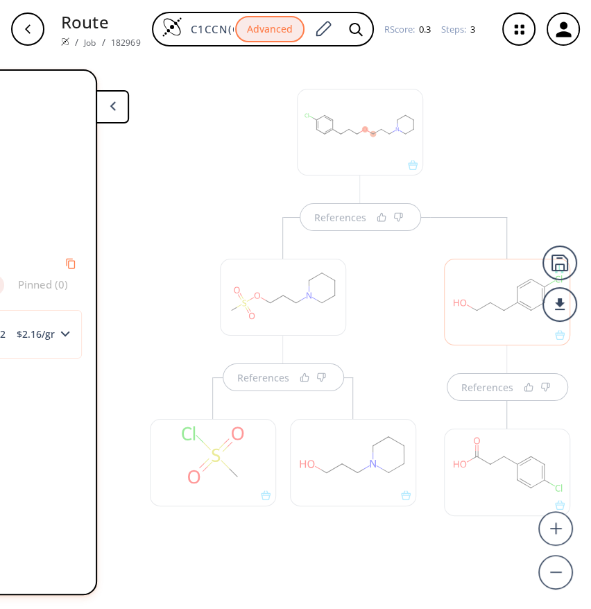
click at [410, 267] on div "References" at bounding box center [283, 394] width 294 height 354
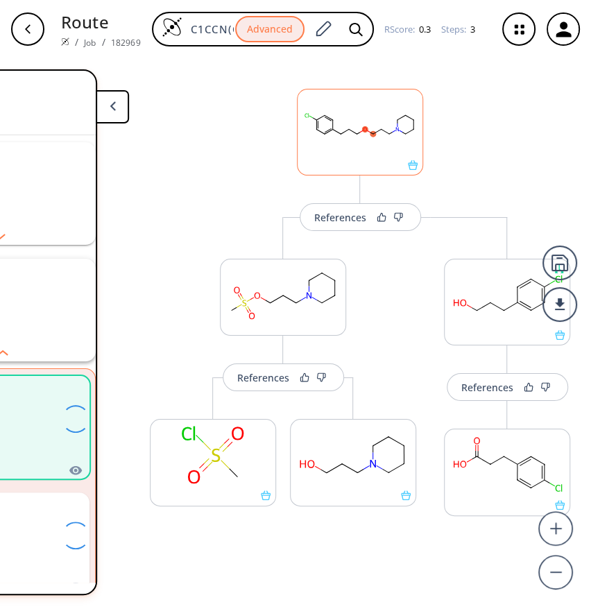
scroll to position [31, 0]
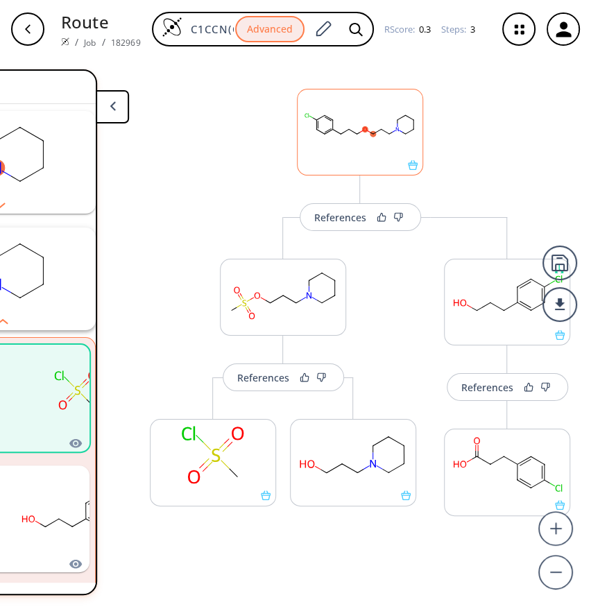
click at [373, 144] on rect at bounding box center [360, 124] width 125 height 71
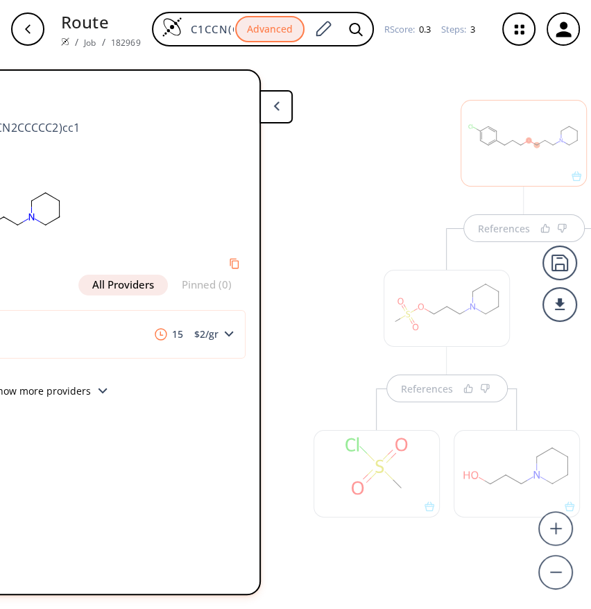
scroll to position [0, 0]
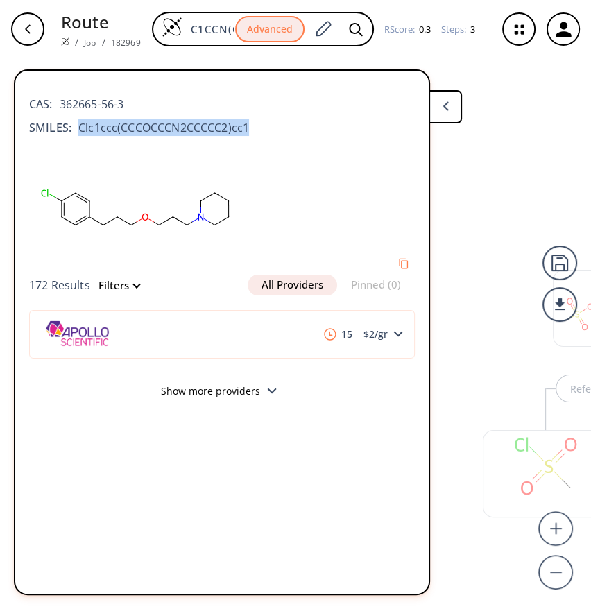
drag, startPoint x: 250, startPoint y: 133, endPoint x: 78, endPoint y: 131, distance: 172.1
click at [78, 131] on div "SMILES: Clc1ccc(CCCOCCCN2CCCCC2)cc1" at bounding box center [222, 127] width 386 height 17
click at [203, 540] on div "CAS: 362665-56-3 SMILES: Clc1ccc(CCCOCCCN2CCCCC2)cc1 172 Results Filters All Pr…" at bounding box center [221, 332] width 413 height 501
